Goal: Task Accomplishment & Management: Manage account settings

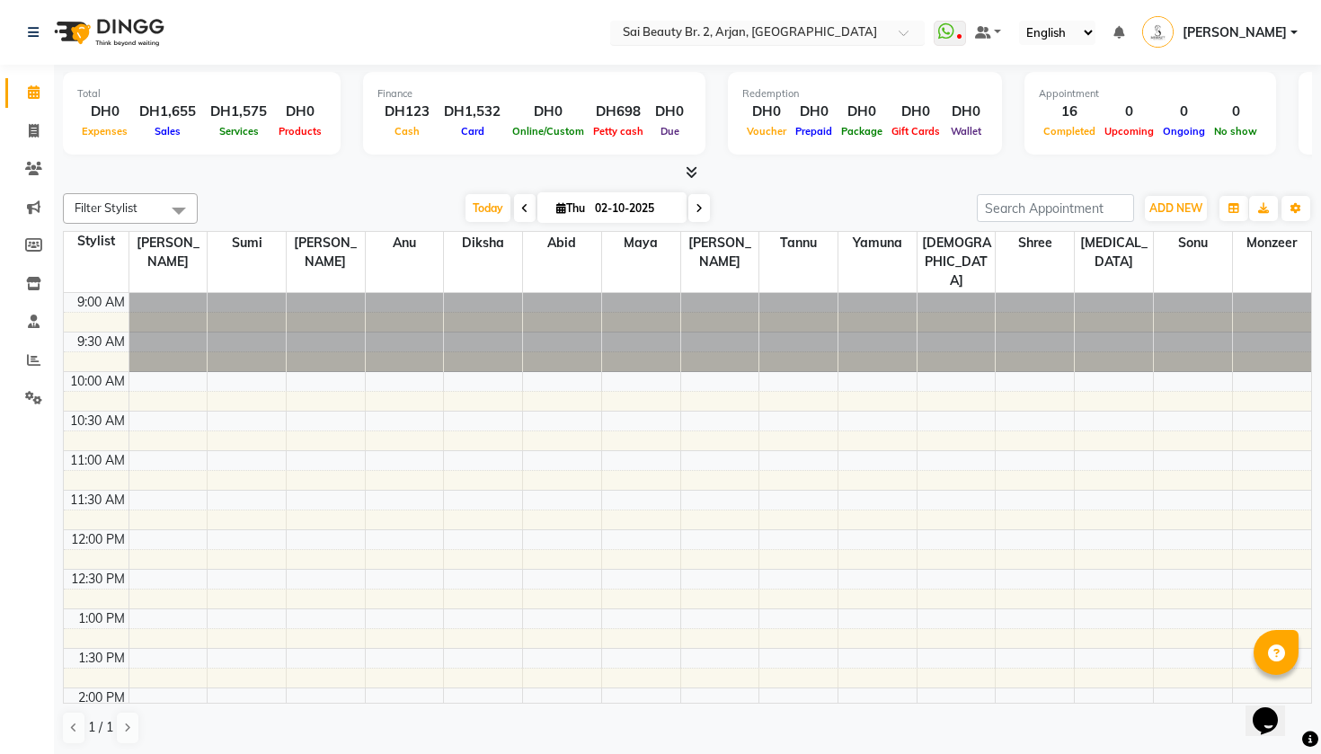
click at [771, 27] on div at bounding box center [767, 34] width 315 height 18
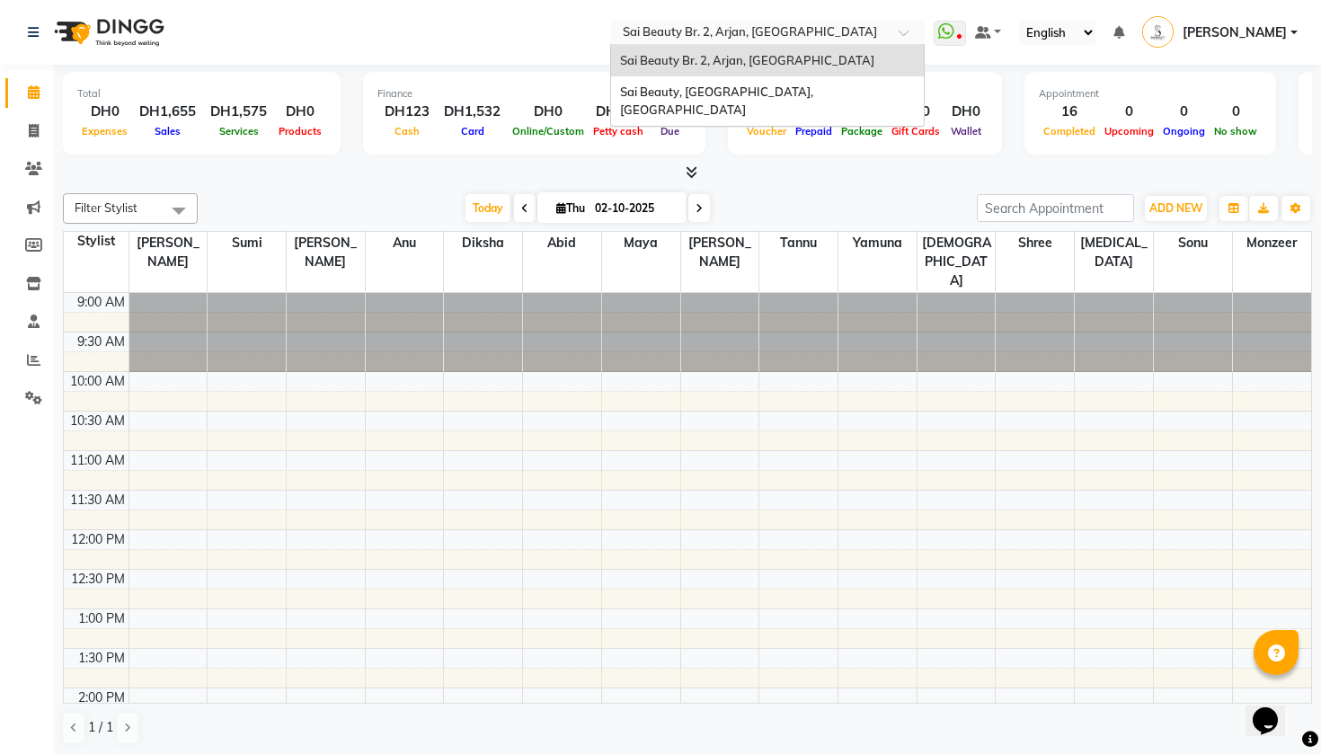
click at [653, 54] on div "Sai Beauty Br. 2, Arjan, [GEOGRAPHIC_DATA]" at bounding box center [767, 61] width 313 height 32
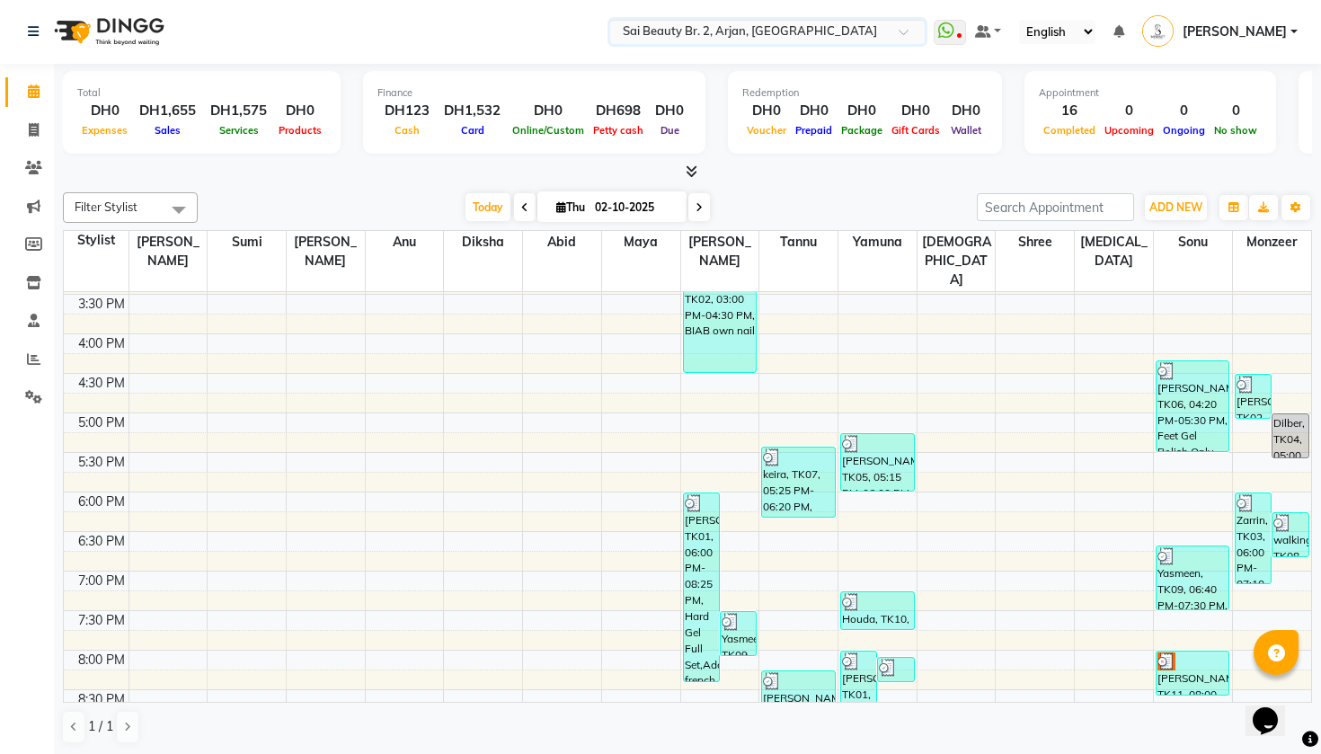
scroll to position [577, 0]
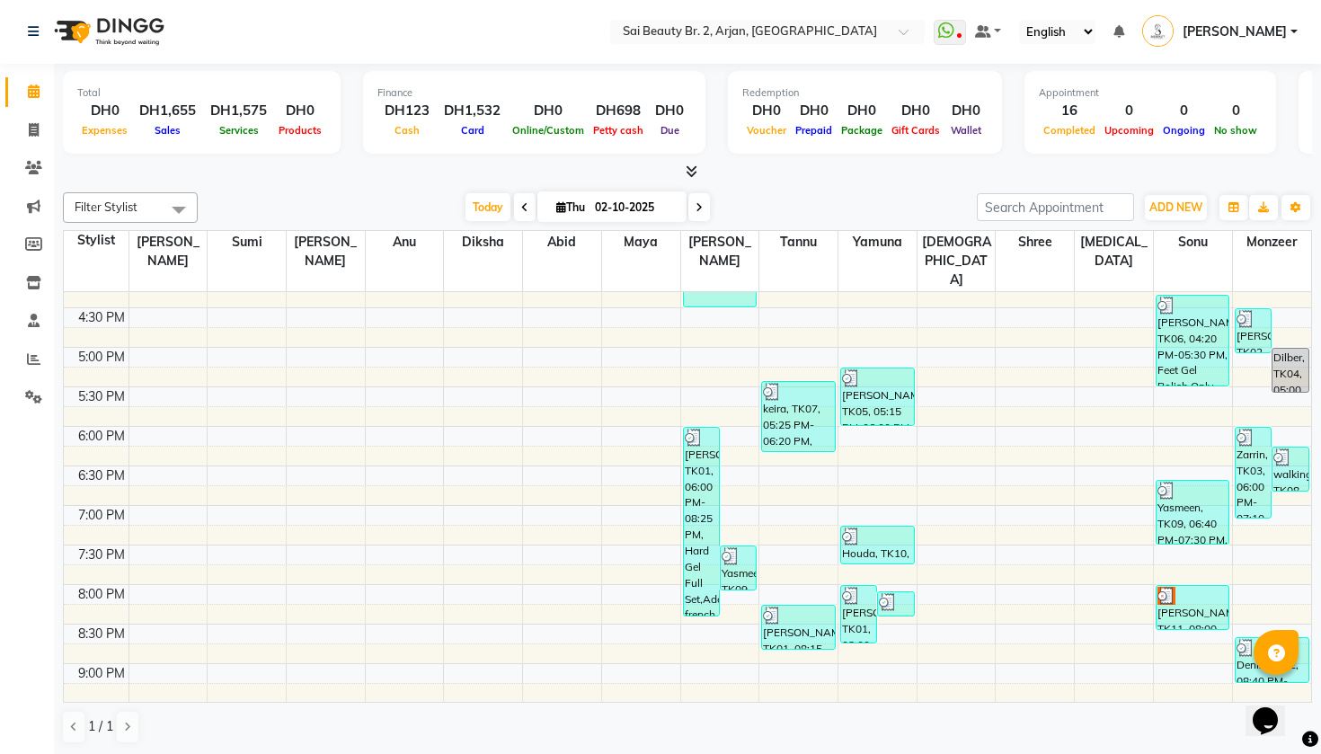
click at [696, 208] on icon at bounding box center [699, 207] width 7 height 11
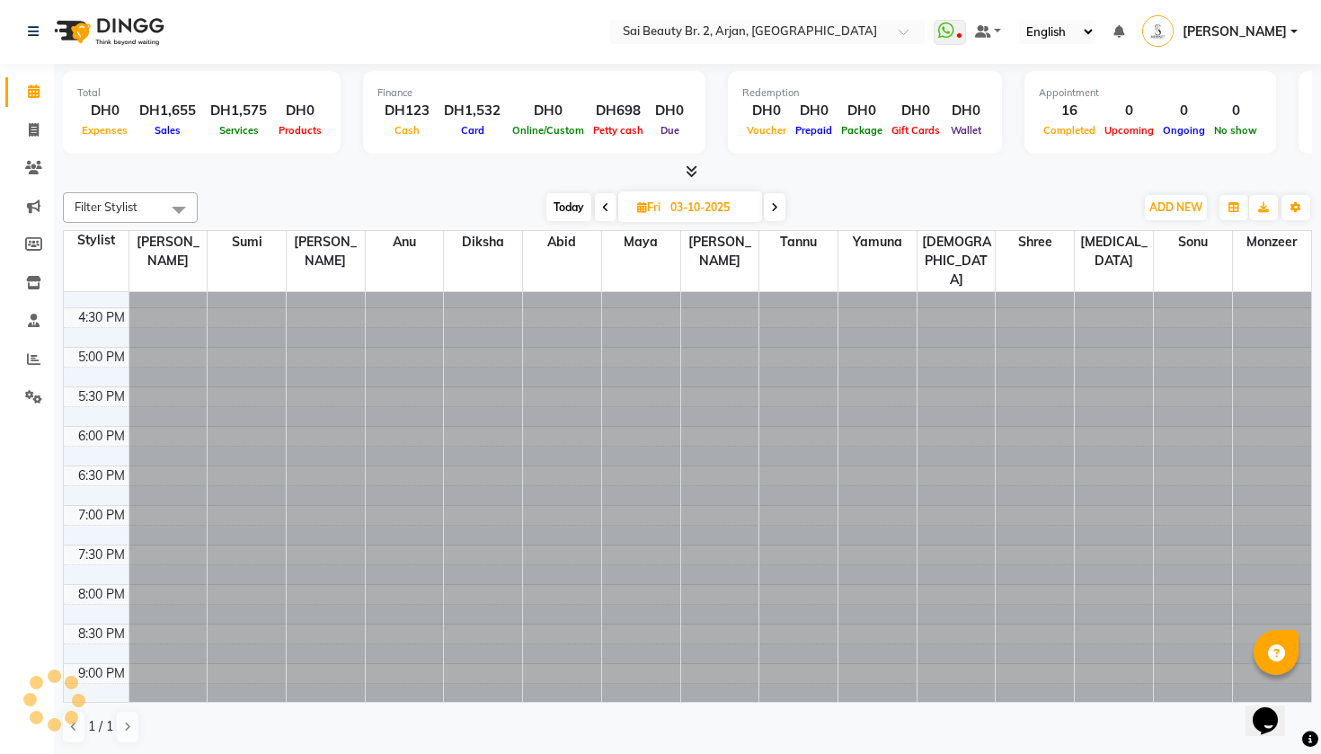
scroll to position [0, 0]
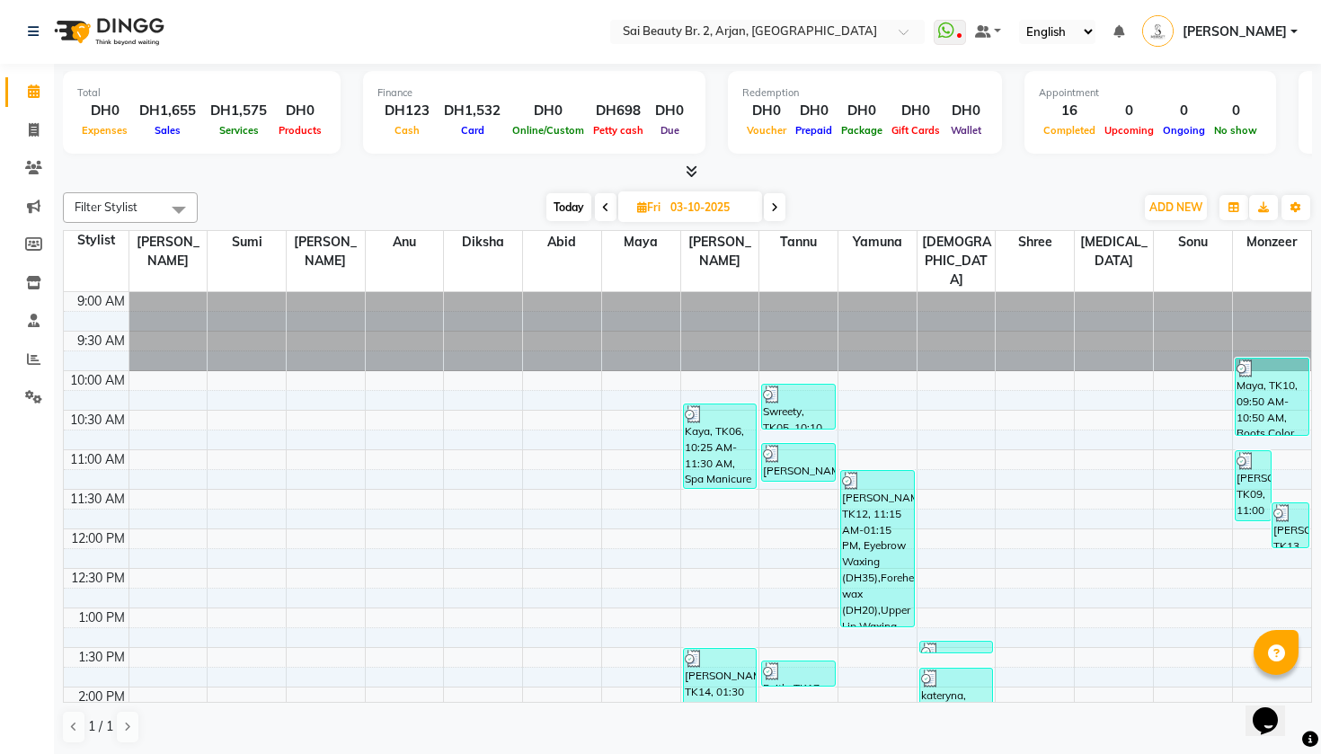
click at [773, 208] on icon at bounding box center [774, 207] width 7 height 11
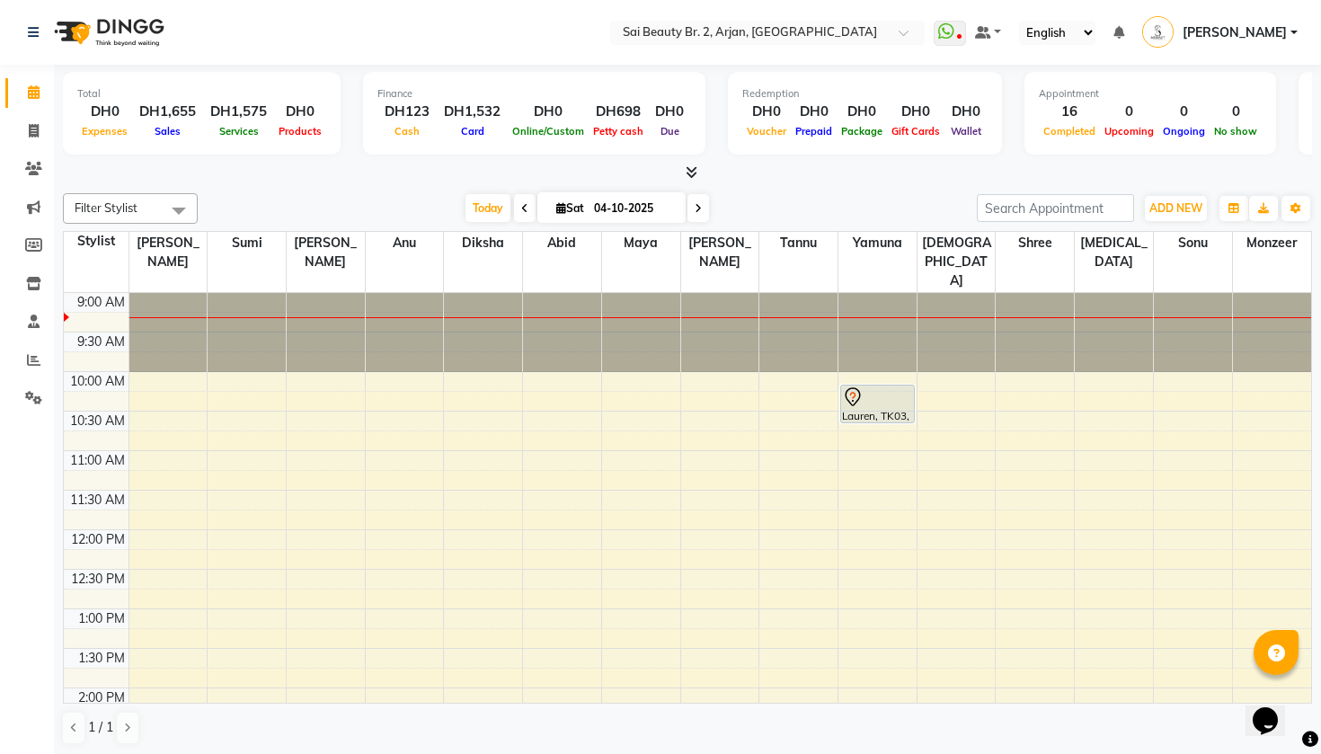
click at [514, 203] on span at bounding box center [525, 208] width 22 height 28
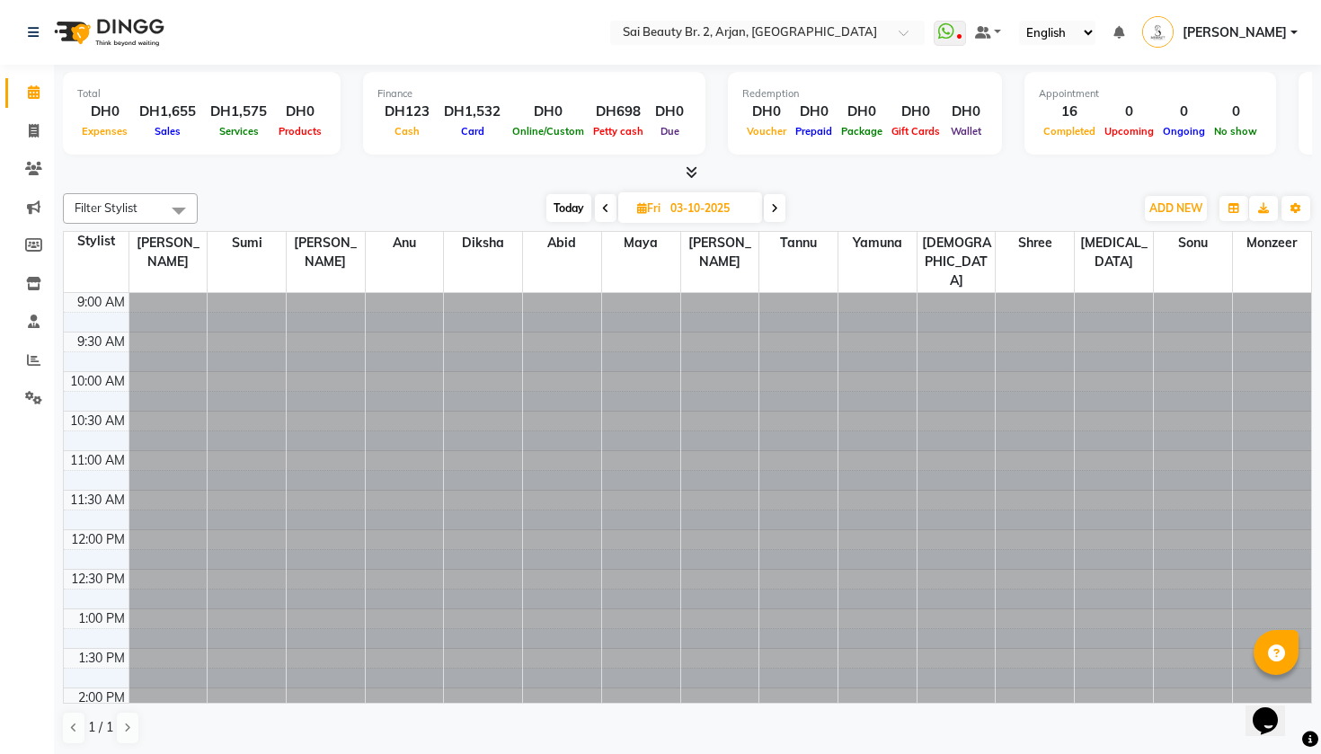
click at [778, 203] on icon at bounding box center [774, 208] width 7 height 11
type input "04-10-2025"
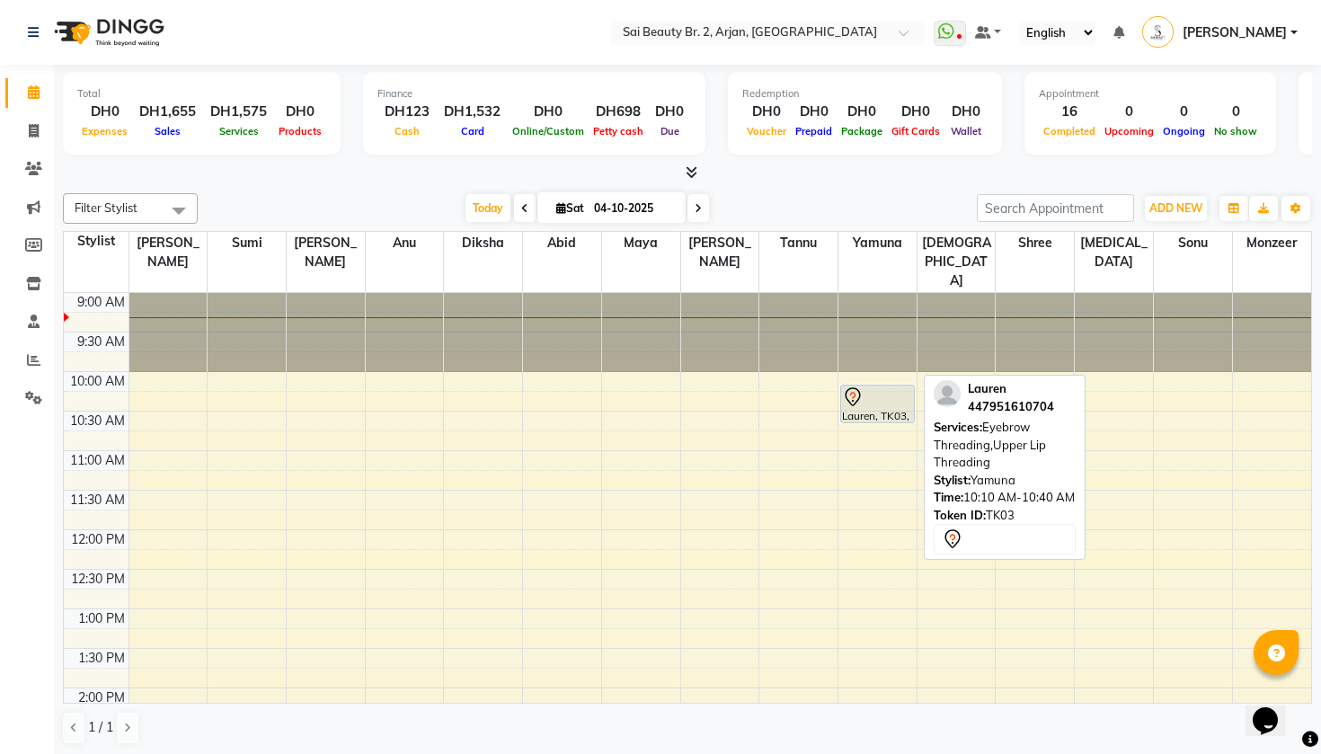
click at [870, 386] on div "Lauren, TK03, 10:10 AM-10:40 AM, Eyebrow Threading,Upper Lip Threading" at bounding box center [877, 404] width 73 height 37
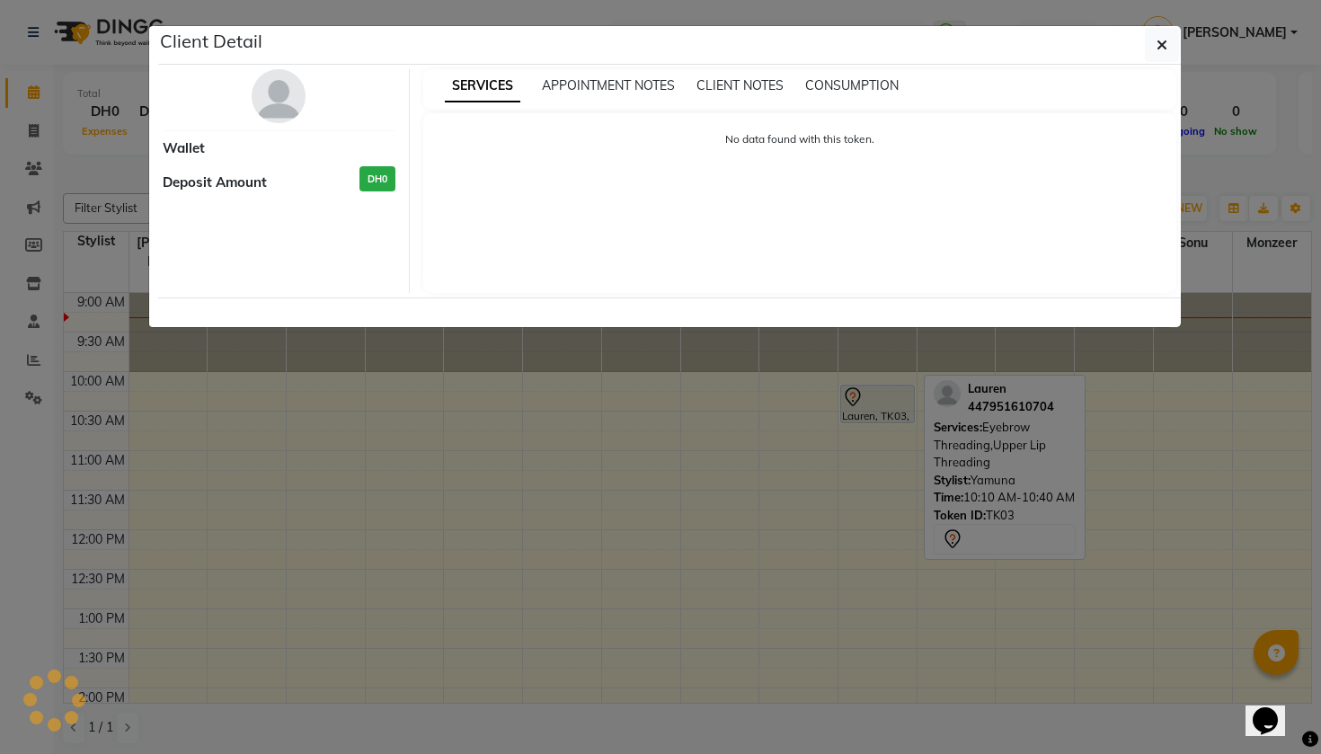
select select "7"
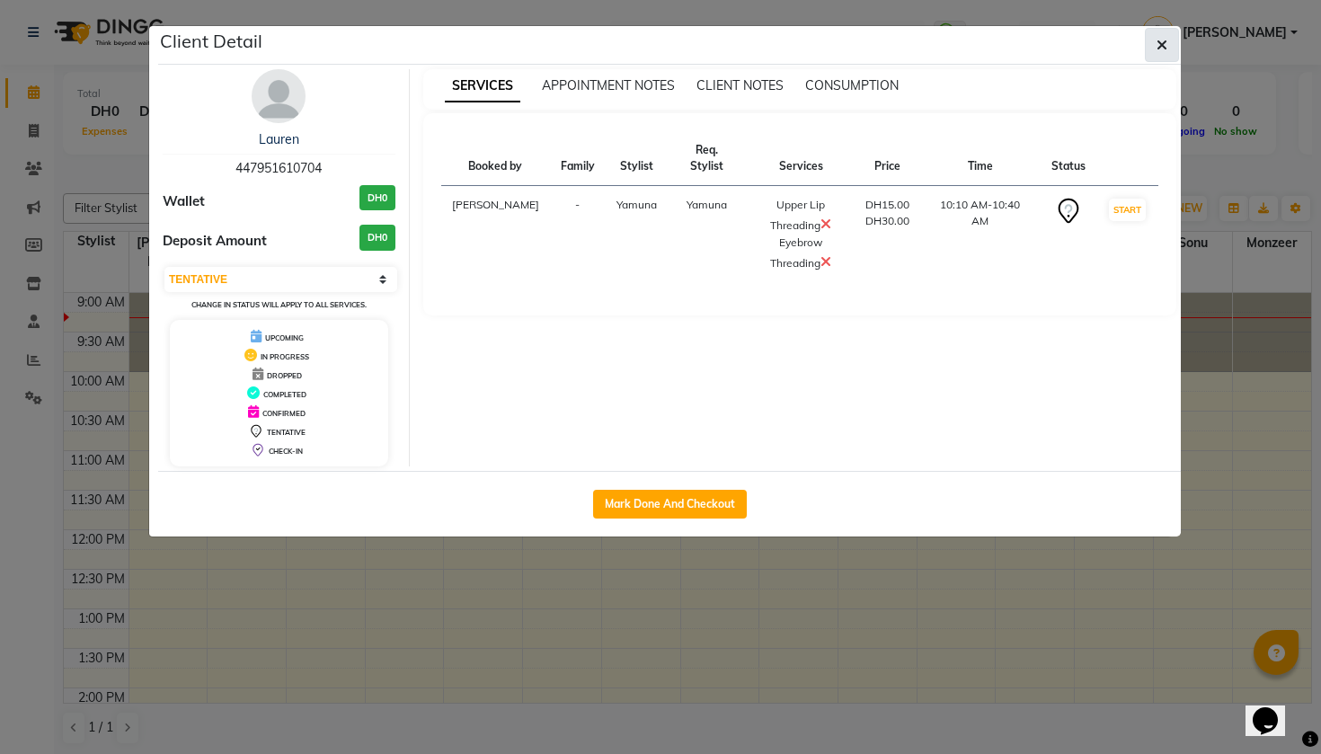
click at [1160, 42] on icon "button" at bounding box center [1162, 45] width 11 height 14
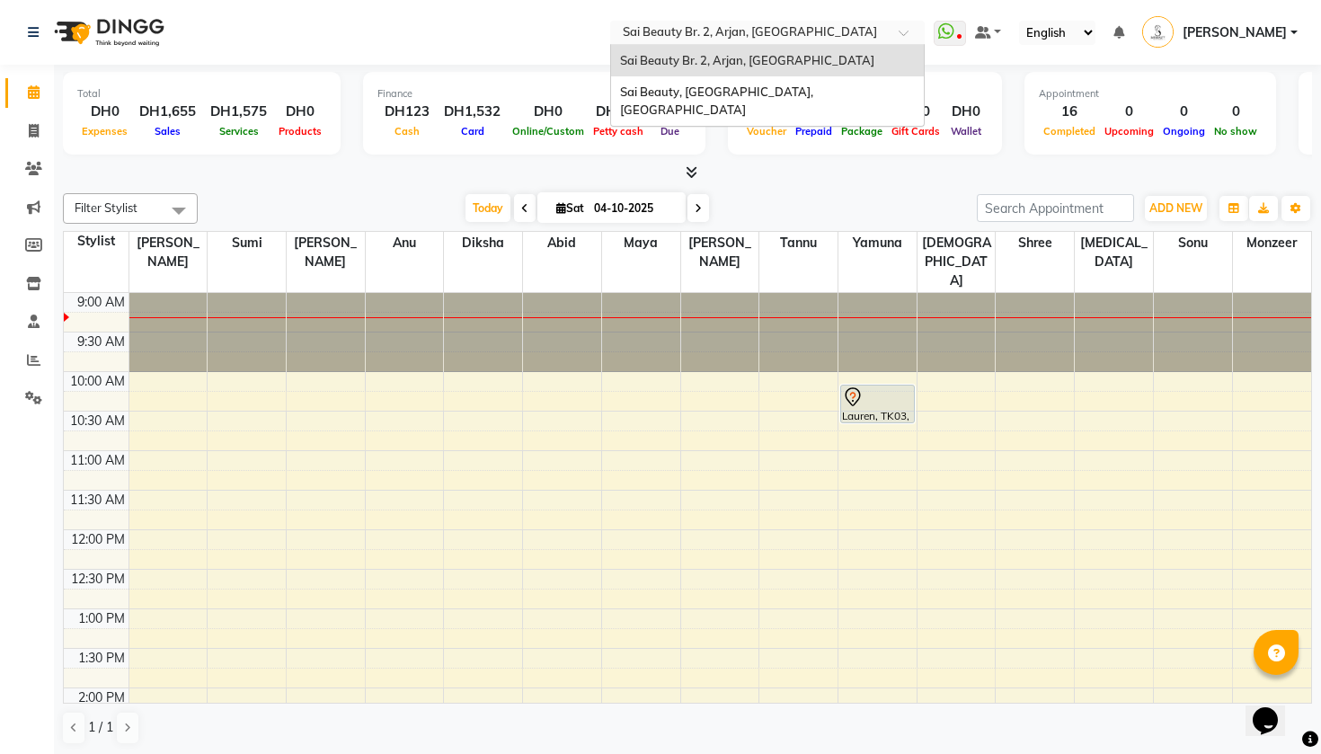
click at [619, 30] on input "text" at bounding box center [749, 34] width 261 height 18
click at [40, 354] on icon at bounding box center [33, 359] width 13 height 13
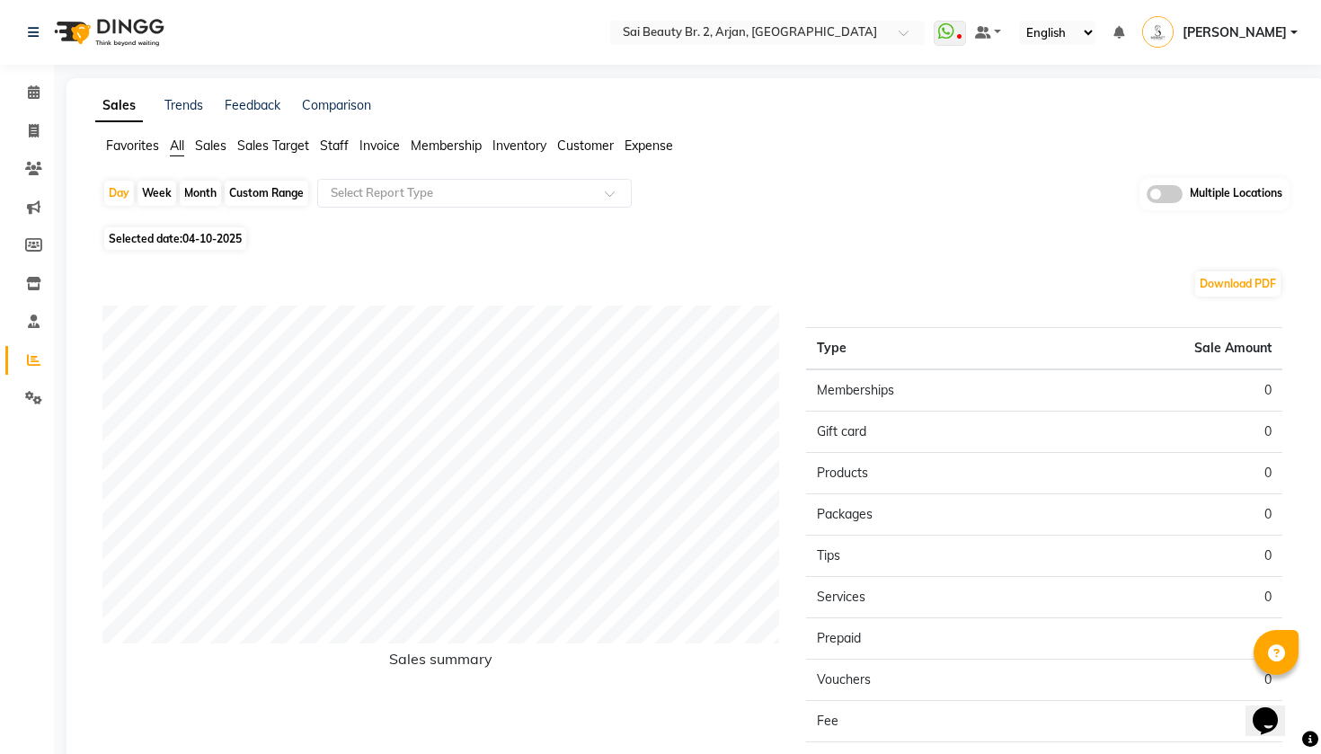
click at [205, 195] on div "Month" at bounding box center [200, 193] width 41 height 25
select select "10"
select select "2025"
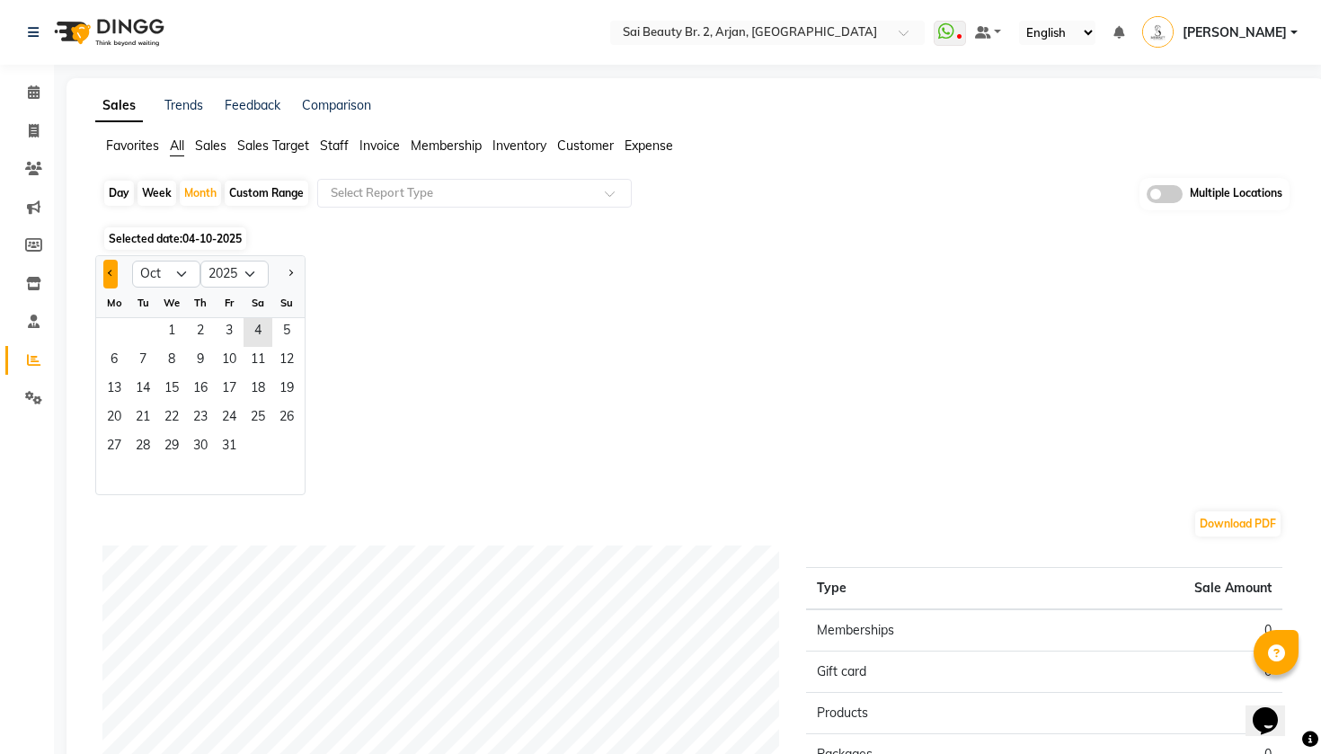
click at [107, 272] on button "Previous month" at bounding box center [110, 274] width 14 height 29
select select "9"
click at [109, 324] on span "1" at bounding box center [114, 332] width 29 height 29
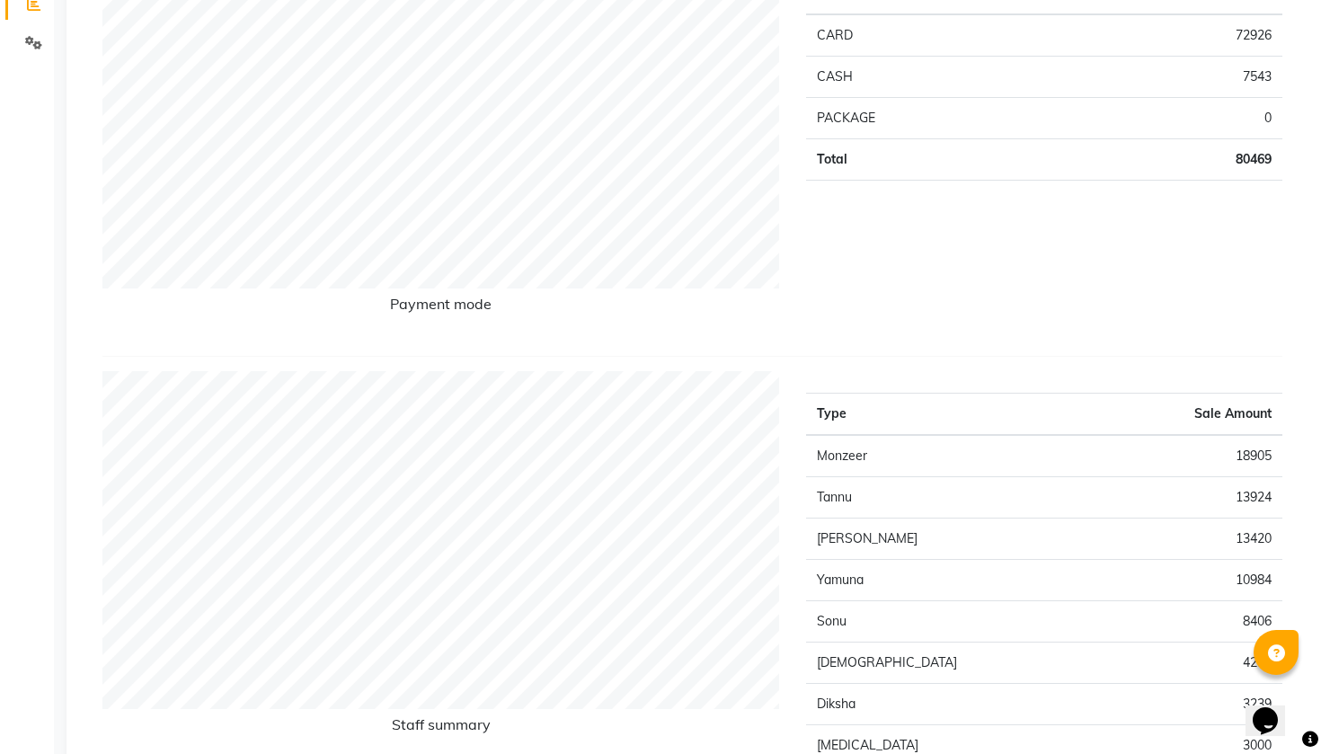
scroll to position [382, 0]
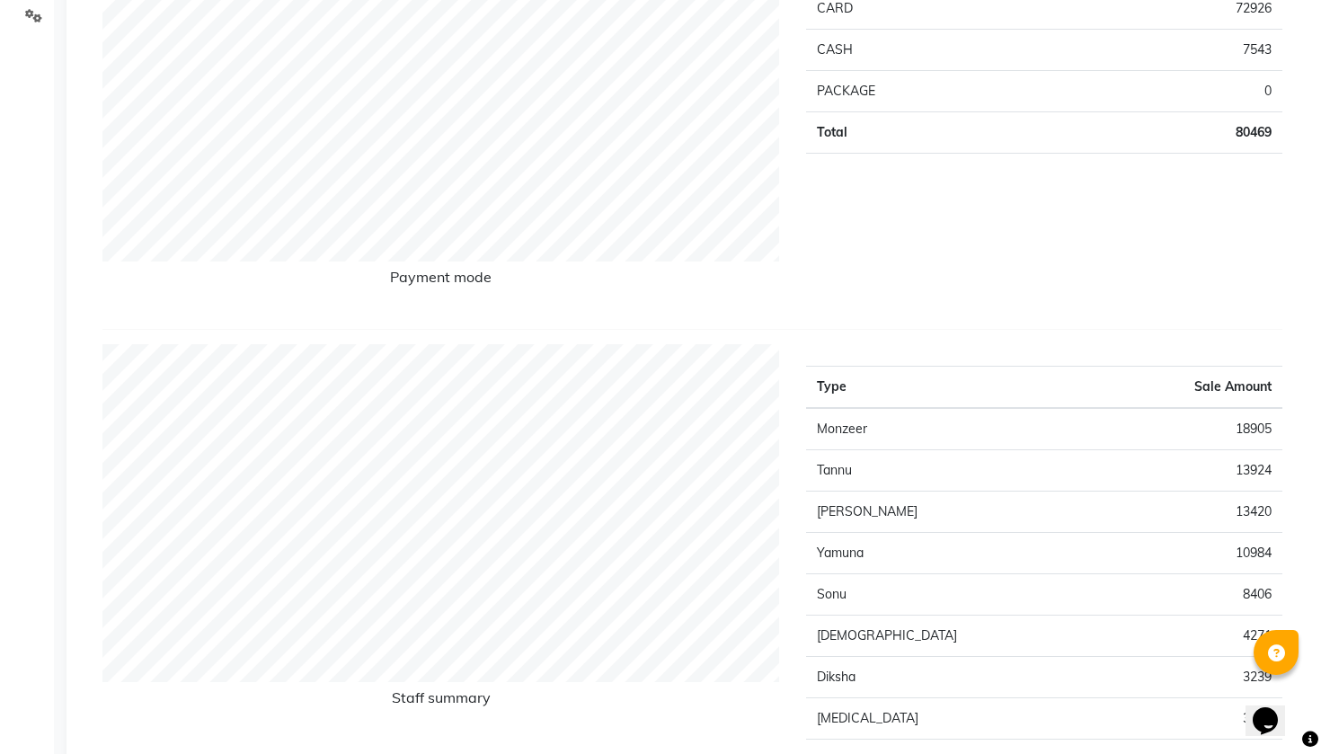
click at [1147, 429] on td "18905" at bounding box center [1192, 429] width 181 height 42
click at [841, 433] on td "Monzeer" at bounding box center [954, 429] width 296 height 42
click at [977, 360] on div "Type Sale [PERSON_NAME] 18905 Tannu 13924 [PERSON_NAME] 13420 Yamuna 10984 [PER…" at bounding box center [1044, 631] width 503 height 575
click at [1247, 425] on td "18905" at bounding box center [1192, 429] width 181 height 42
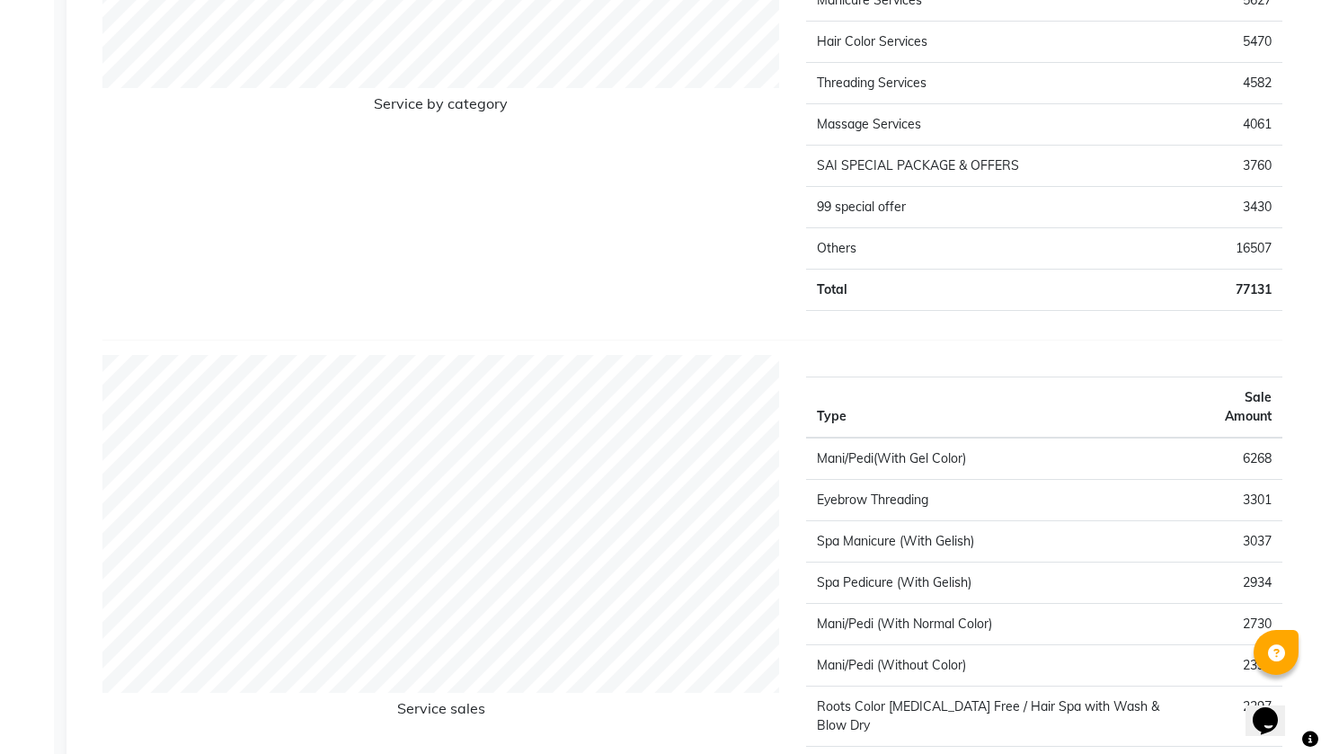
scroll to position [2524, 0]
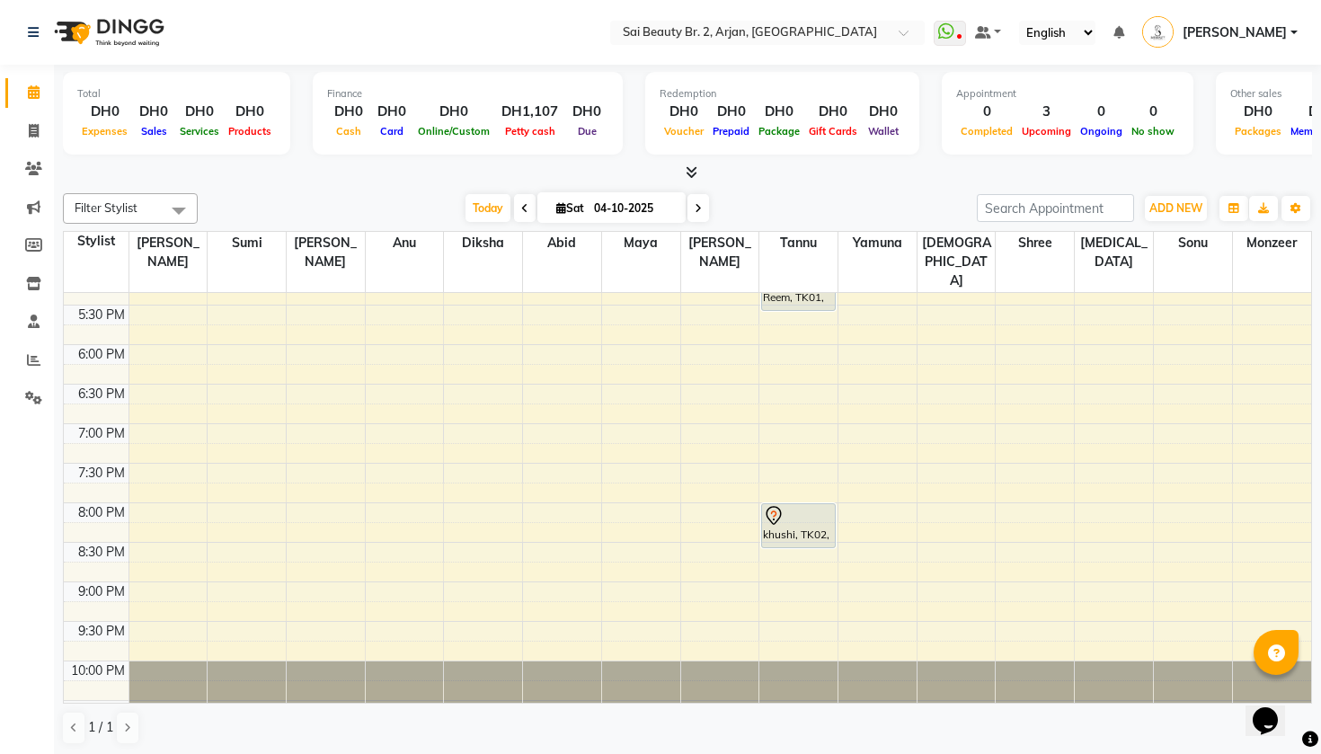
scroll to position [659, 0]
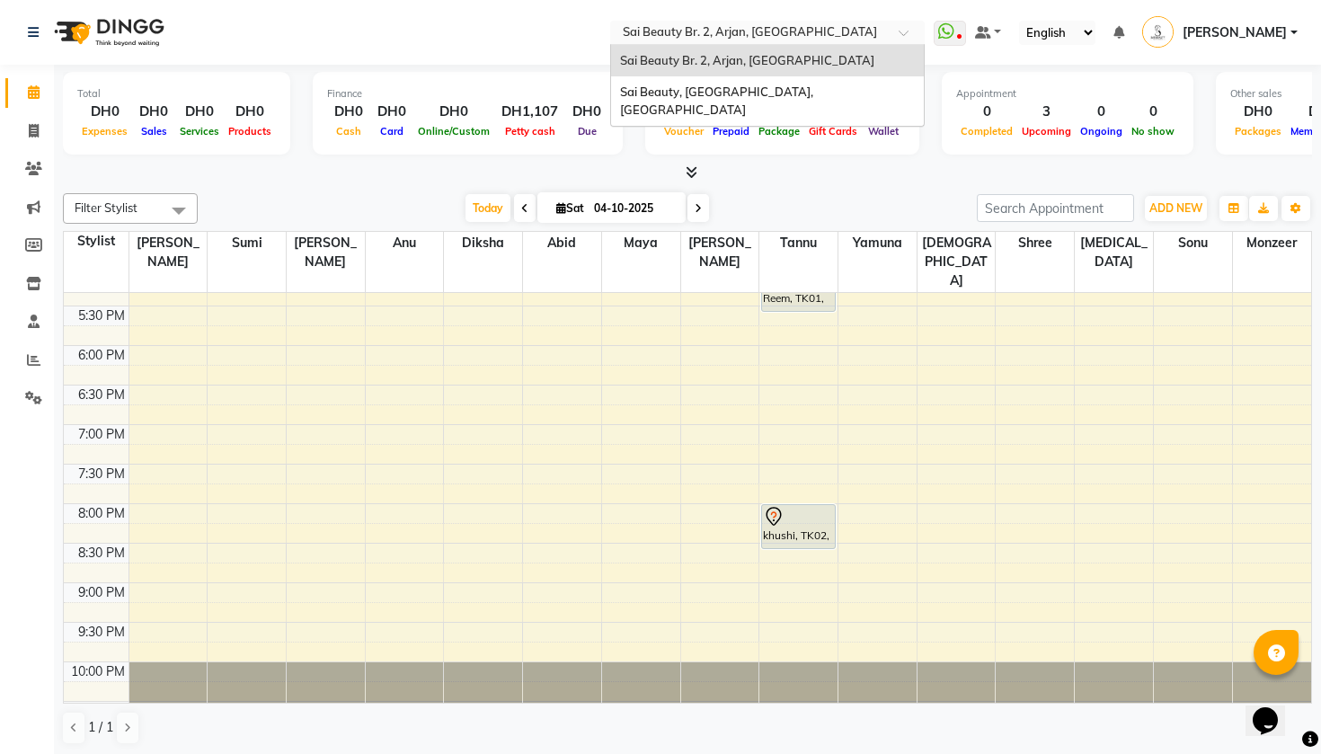
click at [619, 32] on input "text" at bounding box center [749, 34] width 261 height 18
click at [620, 90] on span "Sai Beauty, [GEOGRAPHIC_DATA], [GEOGRAPHIC_DATA]" at bounding box center [718, 100] width 196 height 32
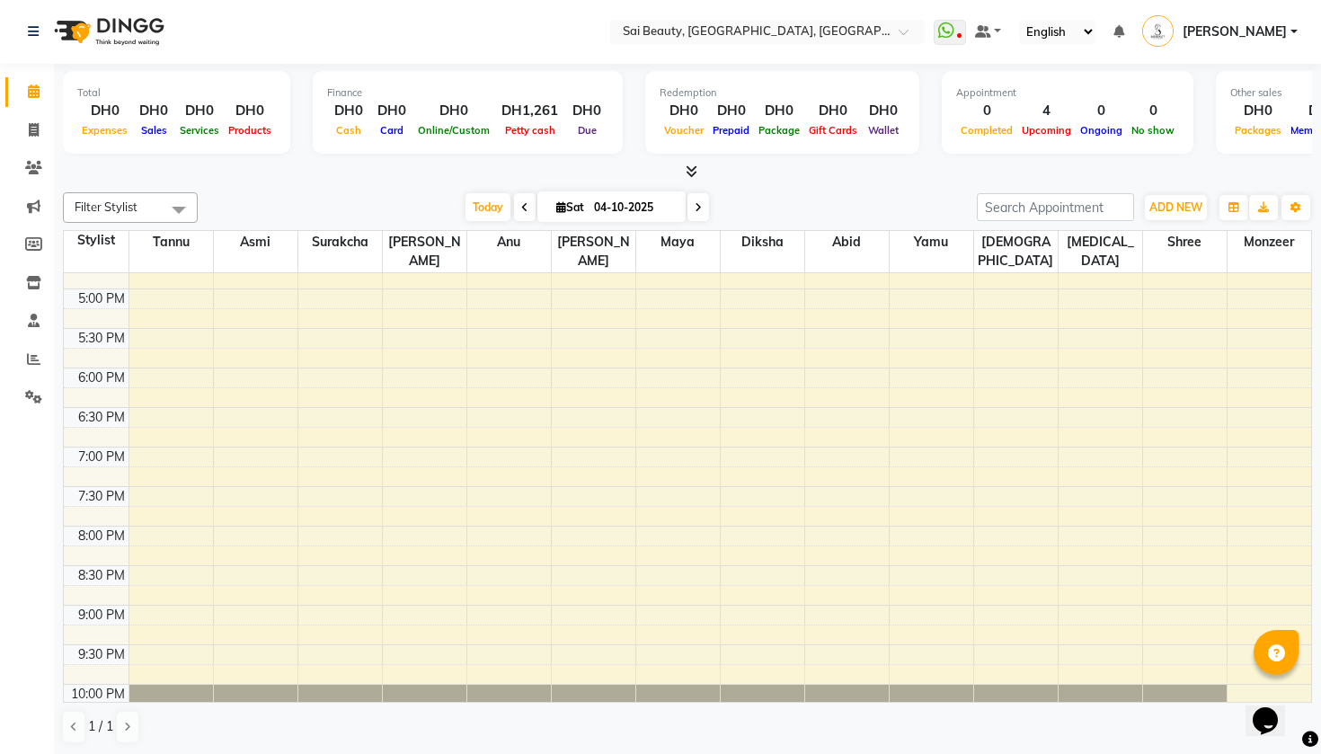
scroll to position [611, 0]
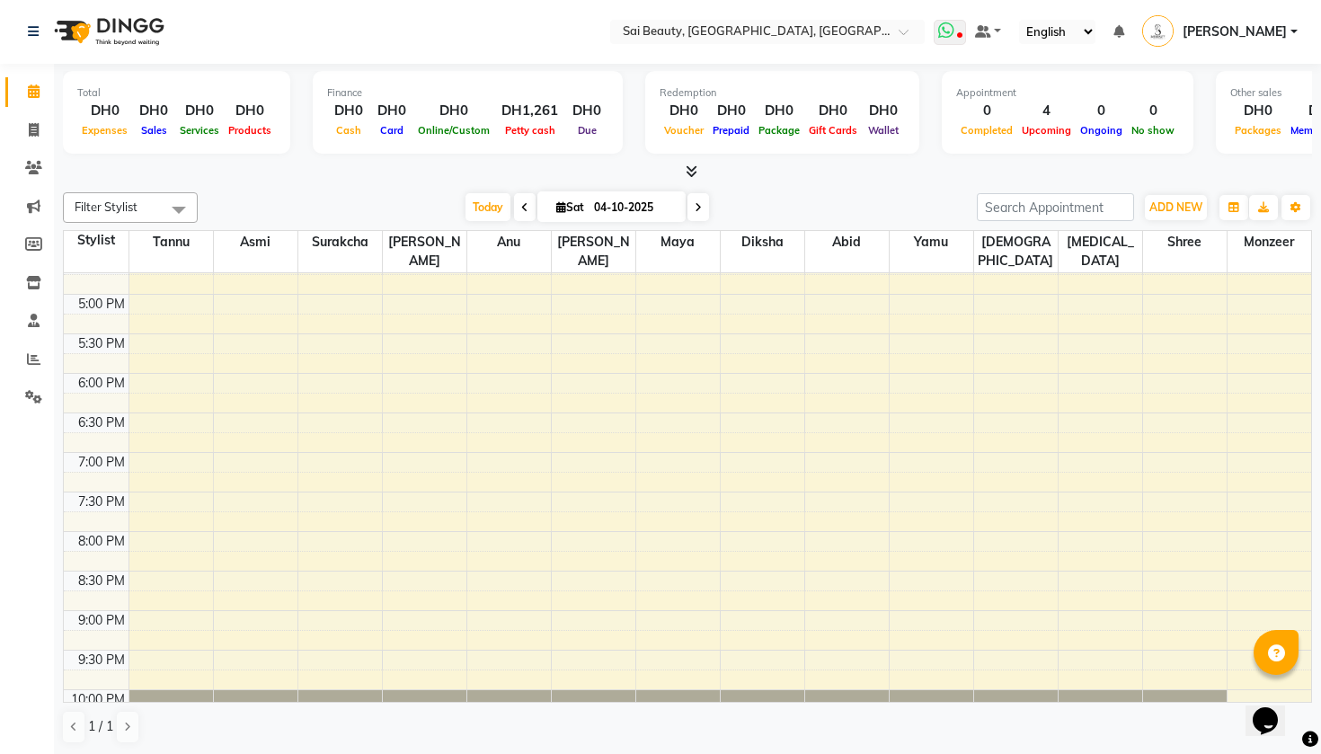
click at [938, 23] on icon at bounding box center [946, 31] width 16 height 18
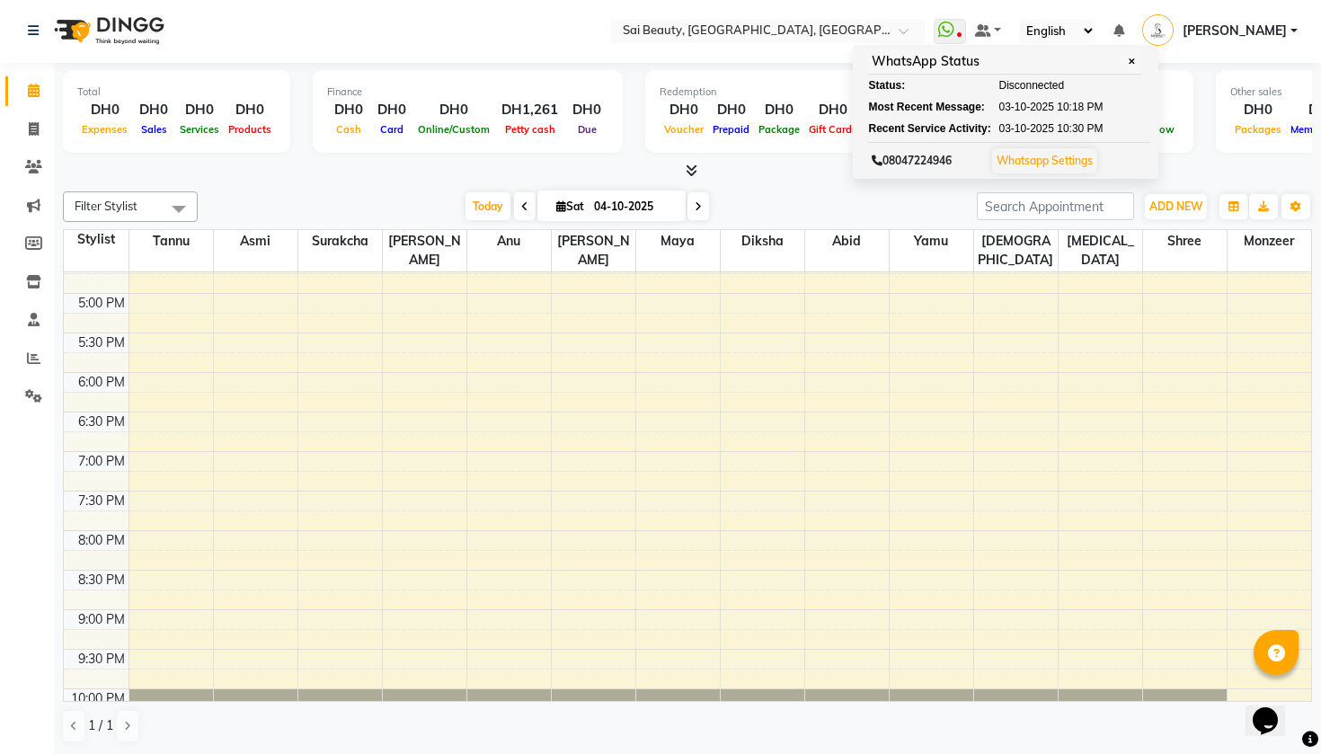
scroll to position [1, 0]
select select "service"
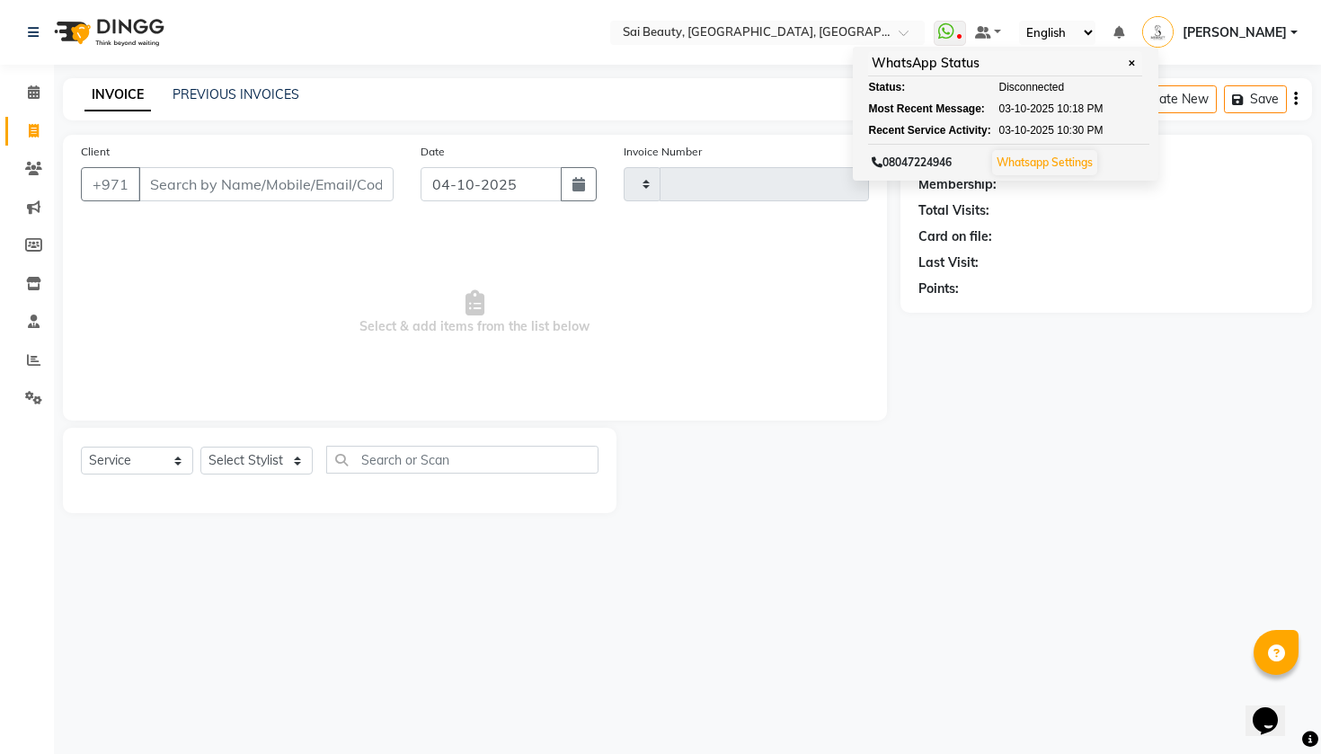
type input "3975"
select select "5352"
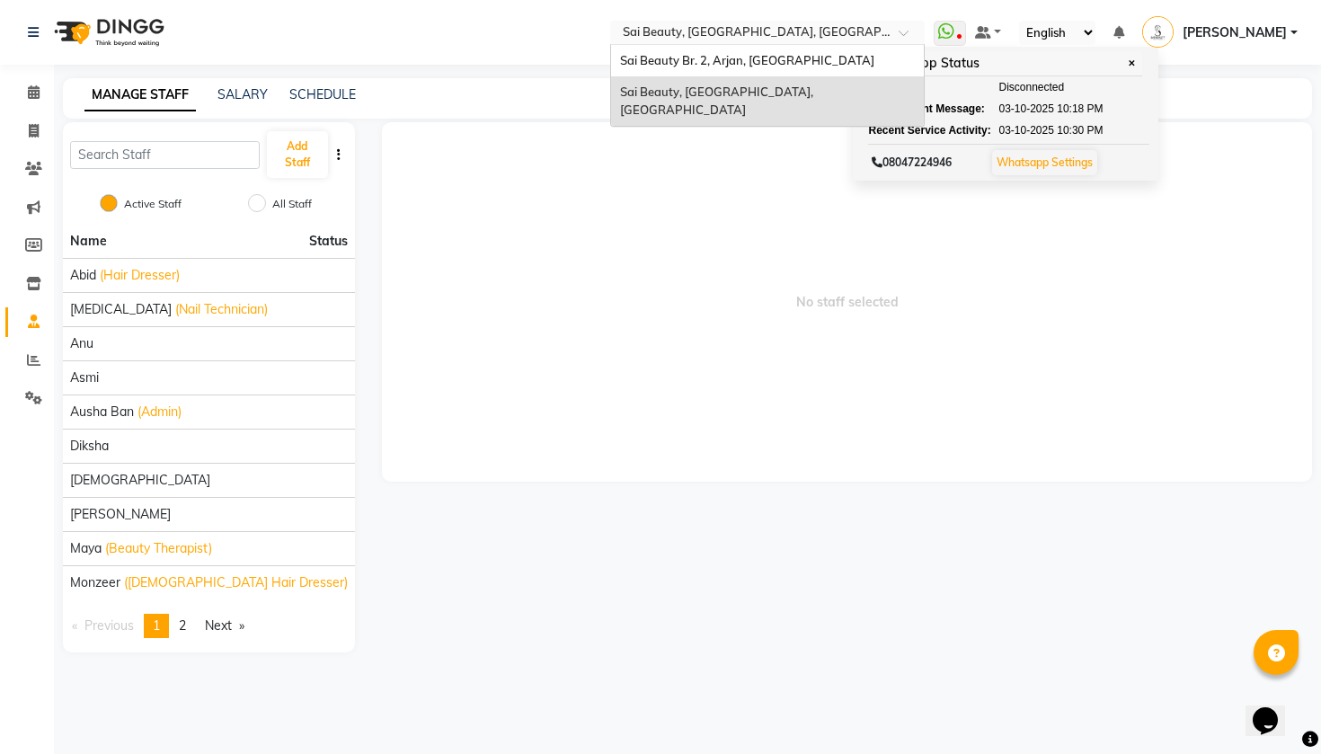
click at [715, 28] on input "text" at bounding box center [749, 34] width 261 height 18
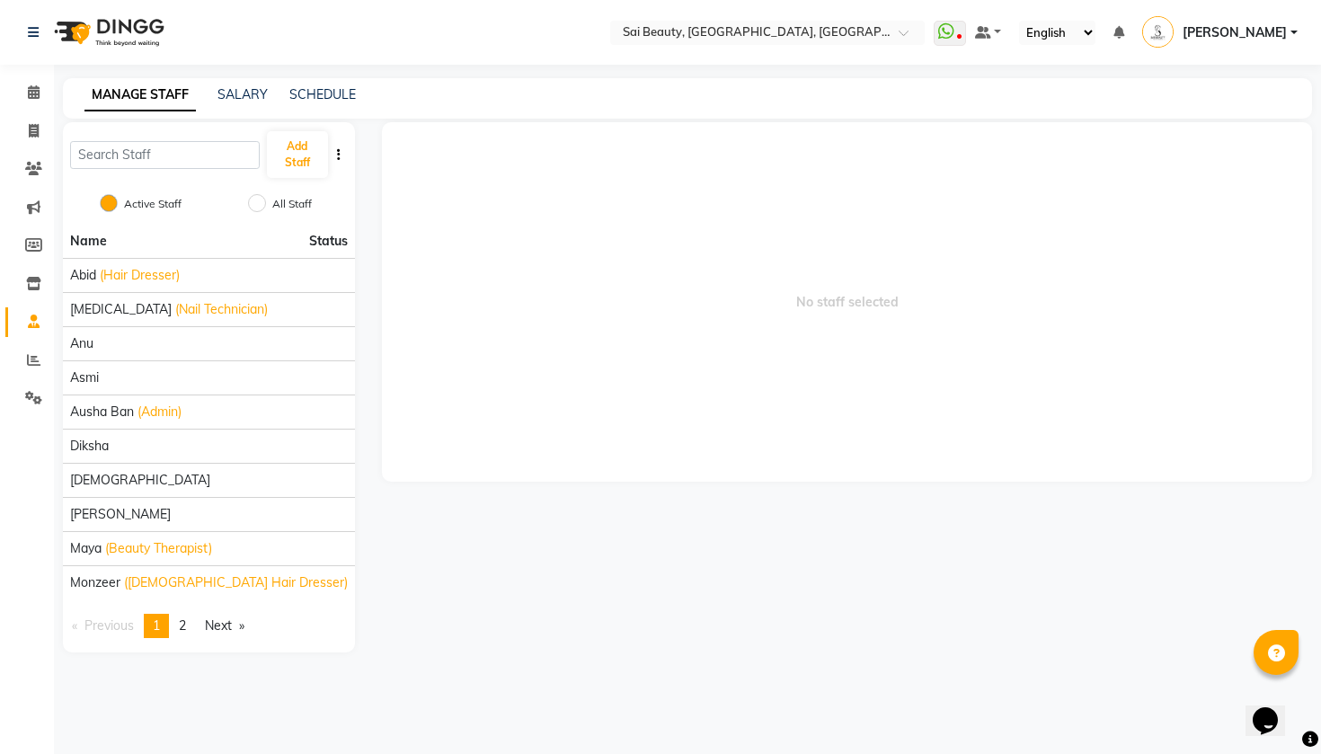
click at [976, 63] on nav "Select Location × Sai Beauty, Liwan, Dubai WhatsApp Status ✕ Status: Disconnect…" at bounding box center [660, 32] width 1321 height 65
click at [956, 39] on icon at bounding box center [958, 37] width 5 height 9
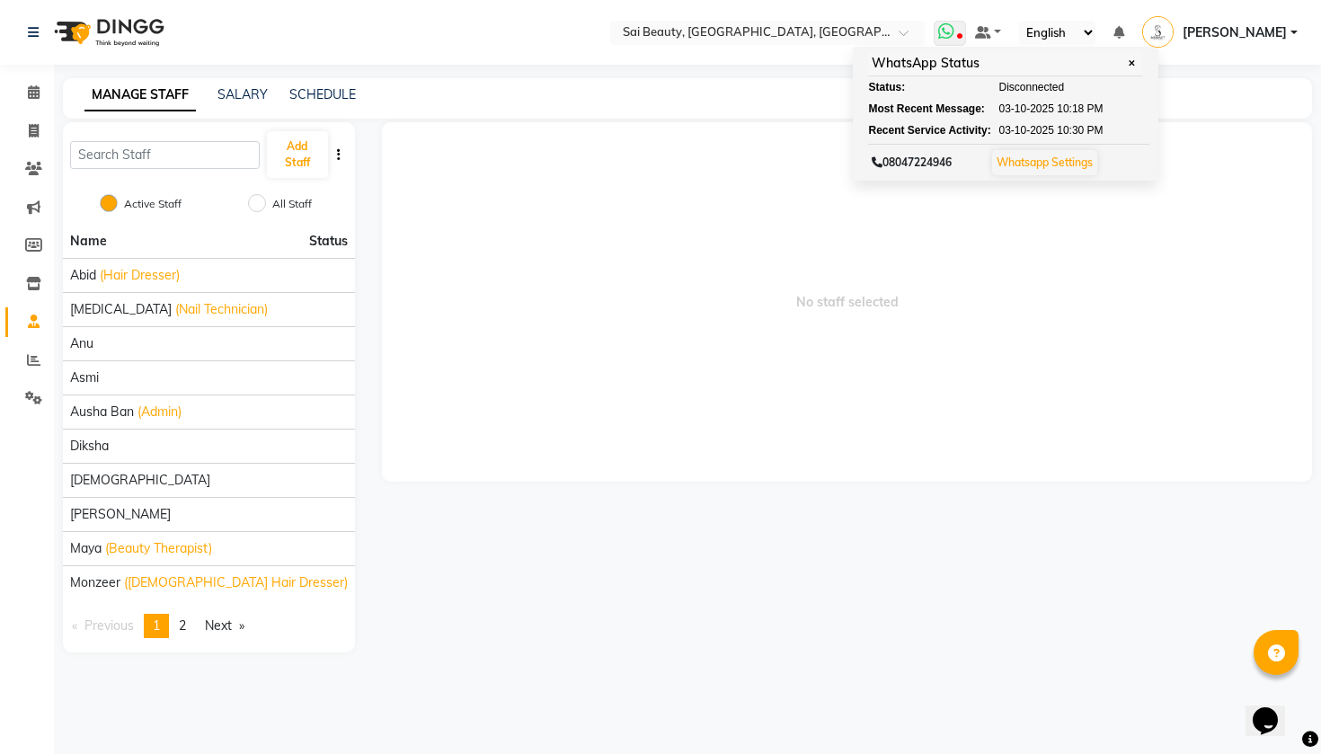
click at [1123, 67] on span "✕" at bounding box center [1131, 63] width 16 height 13
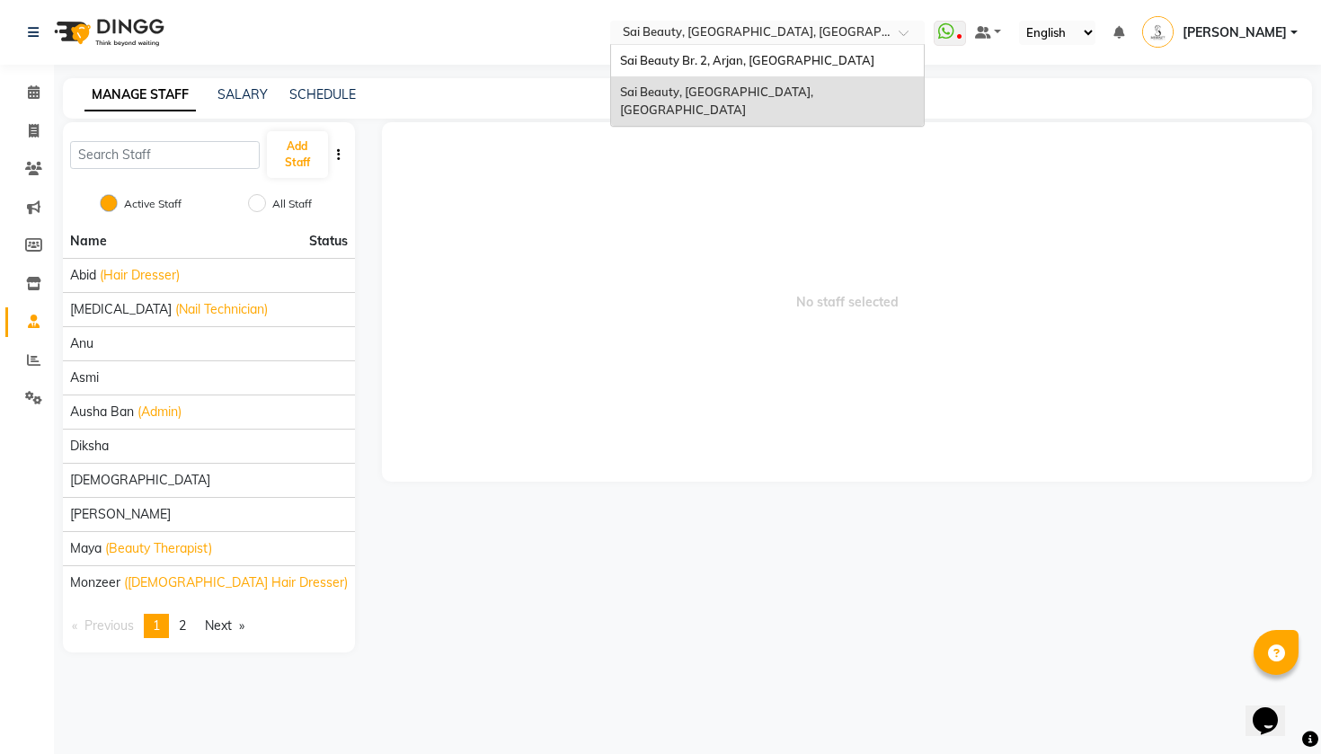
click at [619, 32] on input "text" at bounding box center [749, 34] width 261 height 18
click at [611, 99] on div "Sai Beauty, [GEOGRAPHIC_DATA], [GEOGRAPHIC_DATA]" at bounding box center [767, 100] width 313 height 49
